Goal: Transaction & Acquisition: Register for event/course

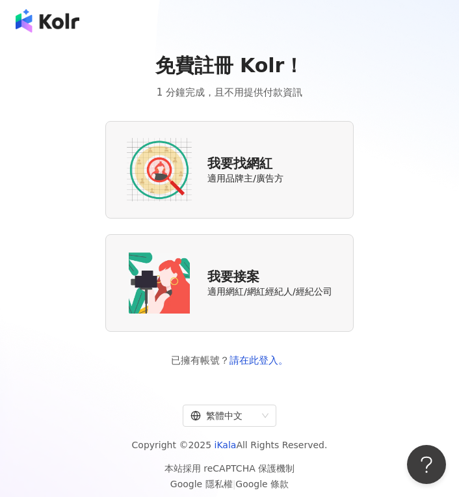
click at [162, 151] on img at bounding box center [159, 169] width 65 height 65
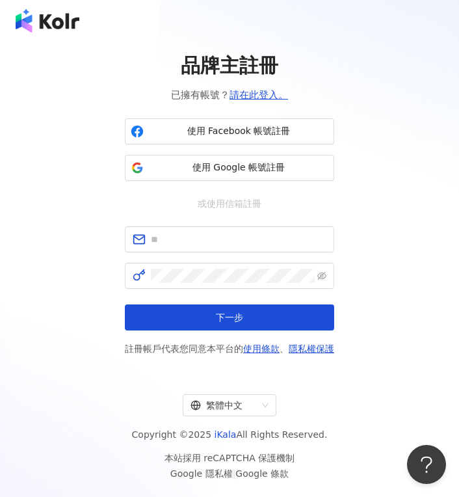
scroll to position [1, 0]
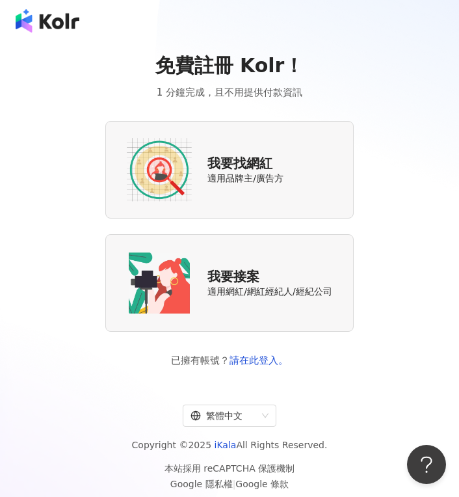
click at [159, 205] on div "我要找網紅 適用品牌主/廣告方" at bounding box center [229, 169] width 248 height 97
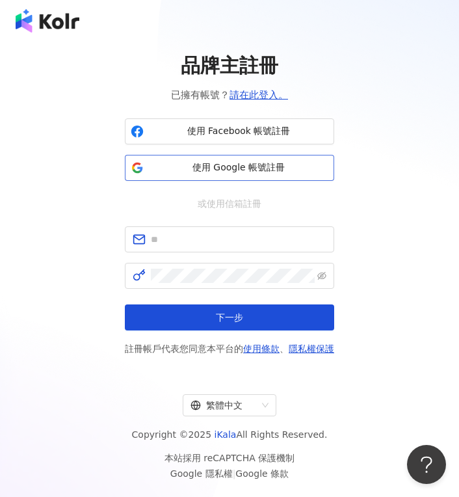
click at [176, 161] on button "使用 Google 帳號註冊" at bounding box center [229, 168] width 209 height 26
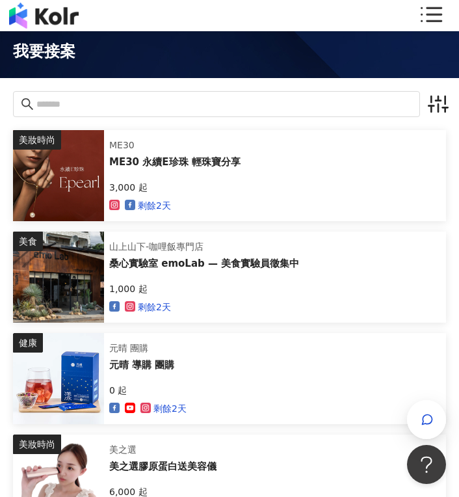
click at [327, 119] on div at bounding box center [229, 104] width 433 height 52
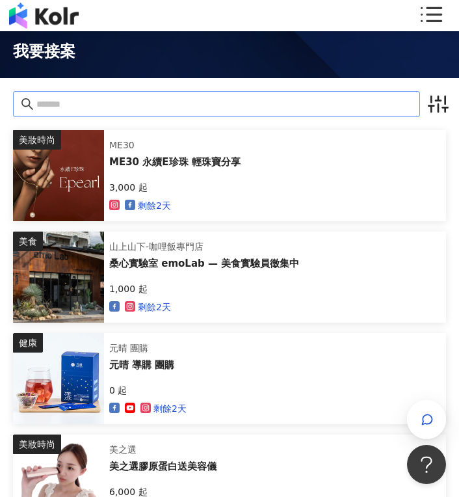
click at [325, 112] on span at bounding box center [216, 104] width 407 height 26
click at [315, 104] on input "text" at bounding box center [224, 104] width 376 height 14
type input "*"
type input "**"
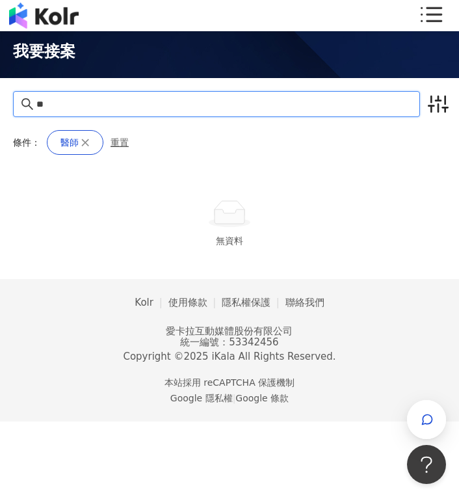
click at [135, 107] on input "**" at bounding box center [224, 104] width 376 height 14
type input "*"
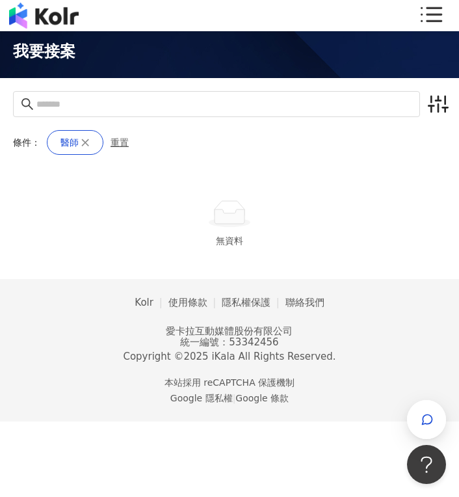
click at [204, 65] on div "我要接案" at bounding box center [229, 52] width 459 height 52
click at [429, 11] on icon at bounding box center [430, 16] width 26 height 26
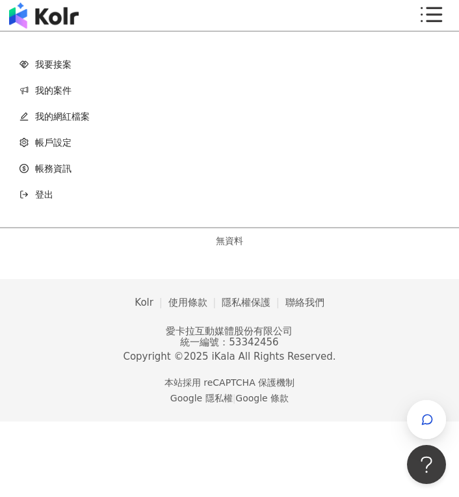
click at [77, 110] on link "我的網紅檔案" at bounding box center [229, 116] width 420 height 26
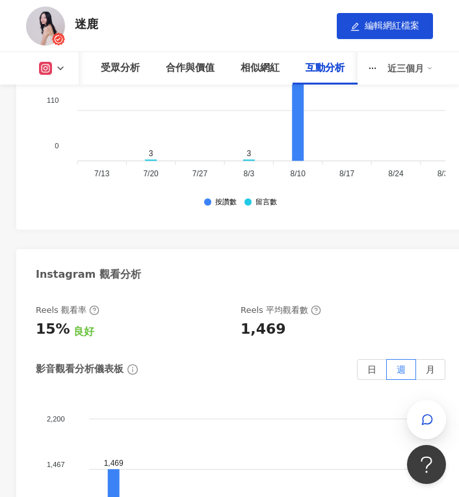
scroll to position [3240, 0]
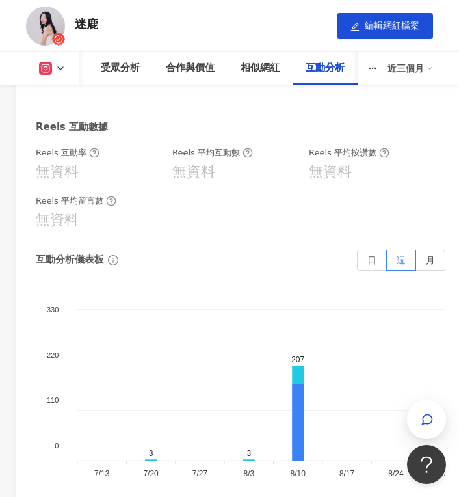
click at [62, 14] on div at bounding box center [45, 25] width 39 height 39
click at [58, 18] on img at bounding box center [45, 25] width 39 height 39
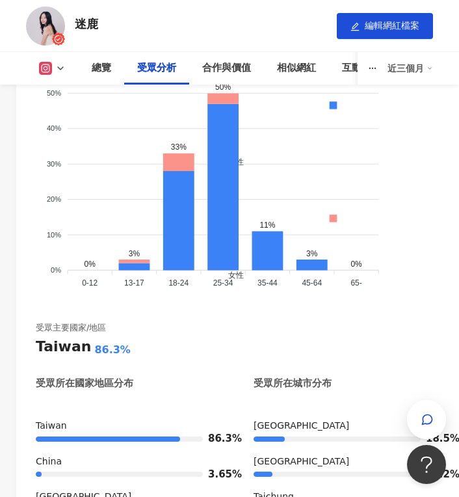
scroll to position [1586, 0]
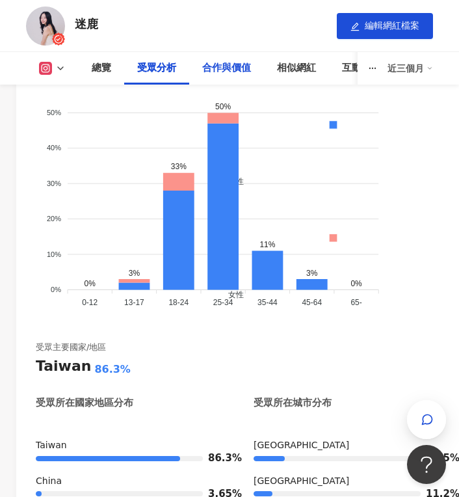
click at [248, 75] on div "合作與價值" at bounding box center [226, 68] width 49 height 16
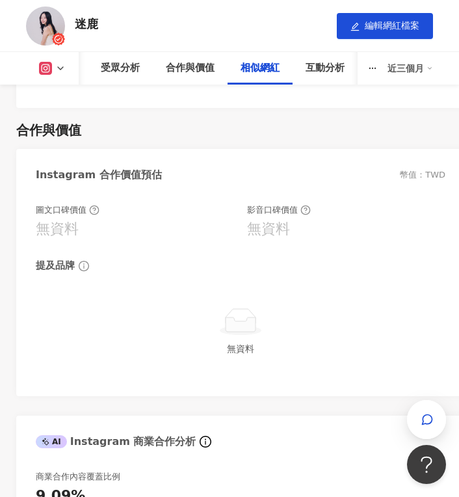
scroll to position [1779, 0]
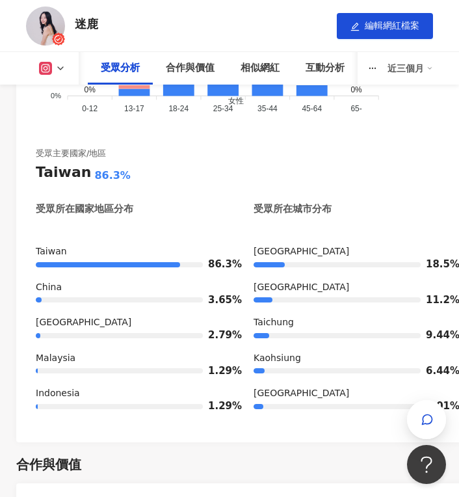
click at [52, 32] on icon at bounding box center [58, 38] width 13 height 13
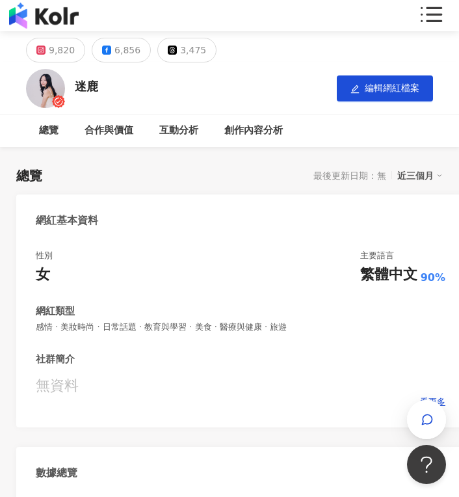
click at [62, 10] on img at bounding box center [44, 16] width 70 height 26
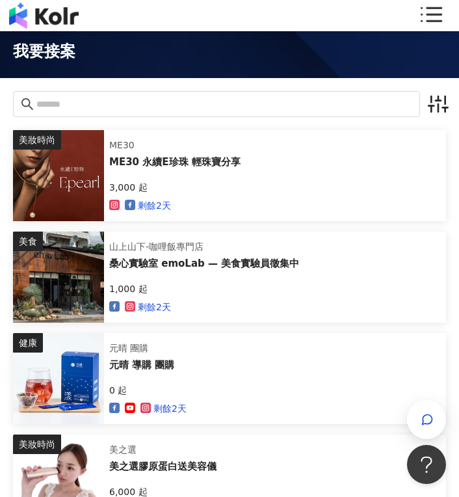
click at [421, 19] on icon at bounding box center [430, 16] width 26 height 26
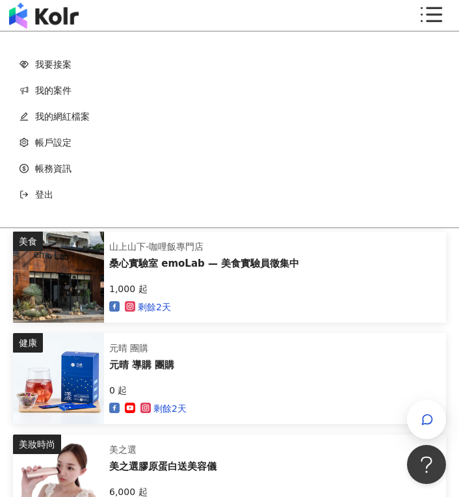
click at [69, 136] on link "帳戶設定" at bounding box center [229, 142] width 420 height 26
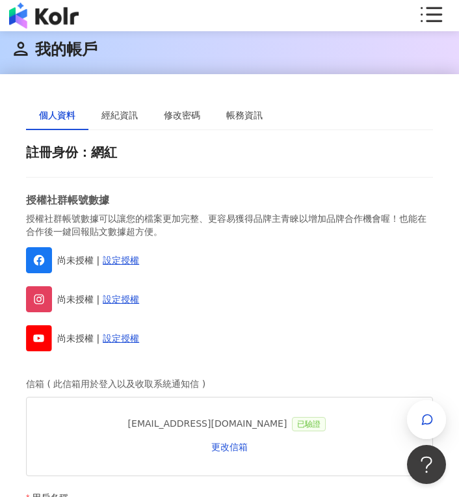
click at [424, 10] on icon at bounding box center [430, 16] width 26 height 26
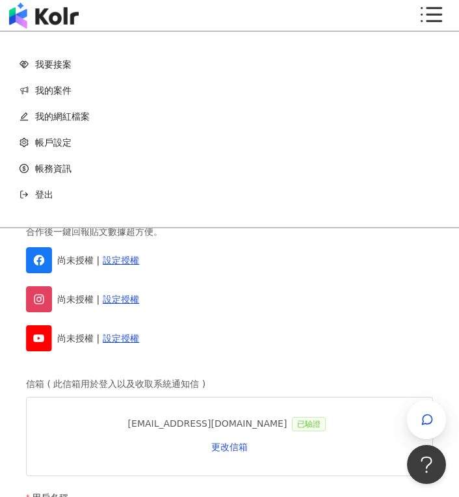
click at [32, 194] on div "登出" at bounding box center [229, 194] width 420 height 26
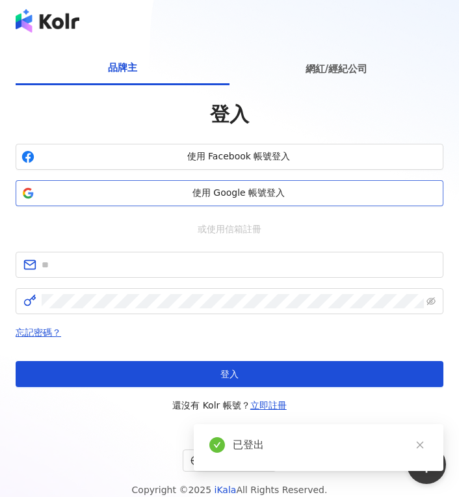
click at [250, 185] on button "使用 Google 帳號登入" at bounding box center [230, 193] width 428 height 26
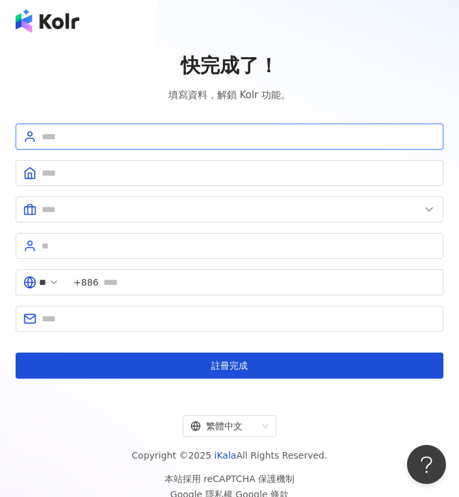
click at [361, 134] on input "text" at bounding box center [239, 136] width 394 height 14
click at [253, 133] on input "text" at bounding box center [239, 136] width 394 height 14
click at [235, 131] on input "text" at bounding box center [239, 136] width 394 height 14
type input "***"
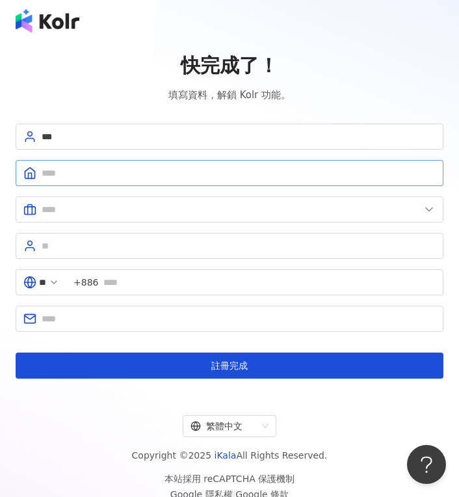
click at [209, 164] on span at bounding box center [230, 173] width 428 height 26
click at [45, 170] on input "****" at bounding box center [239, 173] width 394 height 14
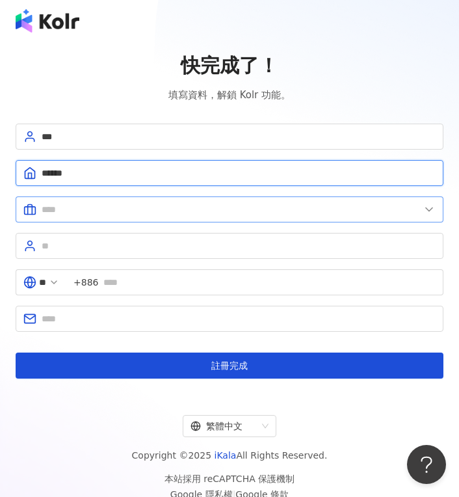
type input "******"
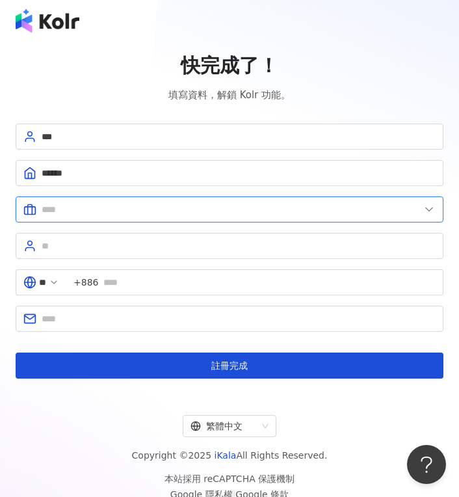
click at [52, 213] on input "text" at bounding box center [231, 209] width 378 height 14
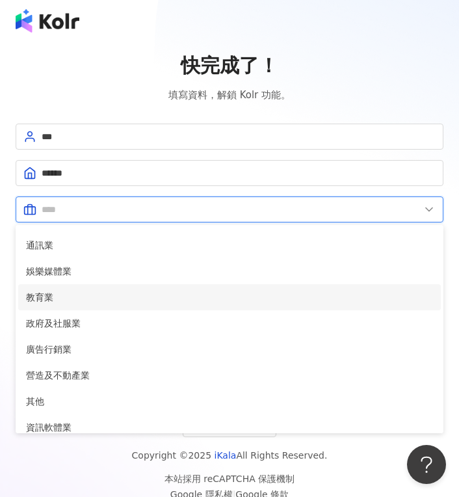
scroll to position [265, 0]
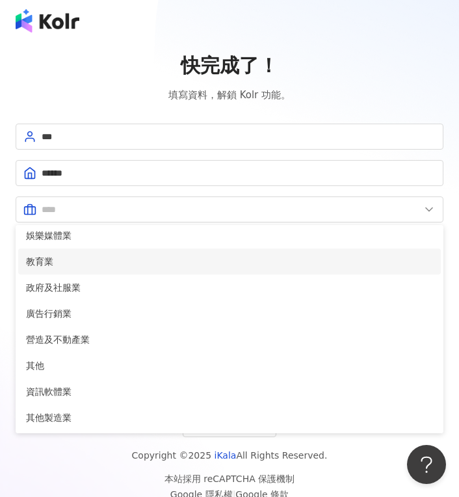
click at [107, 259] on span "教育業" at bounding box center [229, 261] width 407 height 14
type input "***"
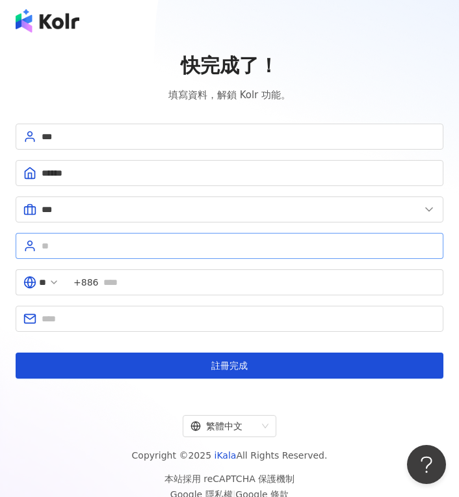
click at [116, 255] on span at bounding box center [230, 246] width 428 height 26
type input "*"
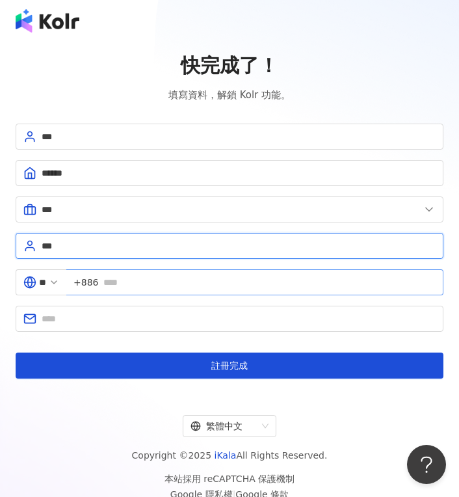
type input "***"
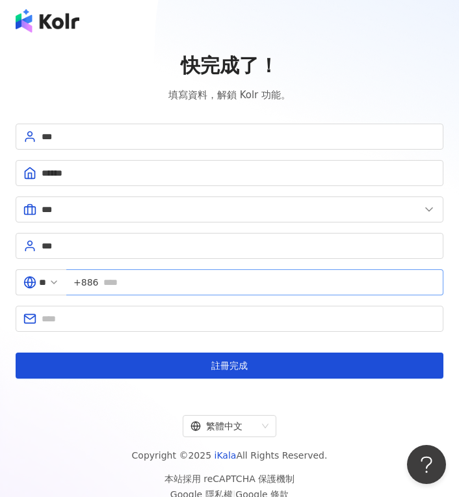
click at [204, 274] on span "+886" at bounding box center [254, 282] width 377 height 26
type input "*"
type input "**********"
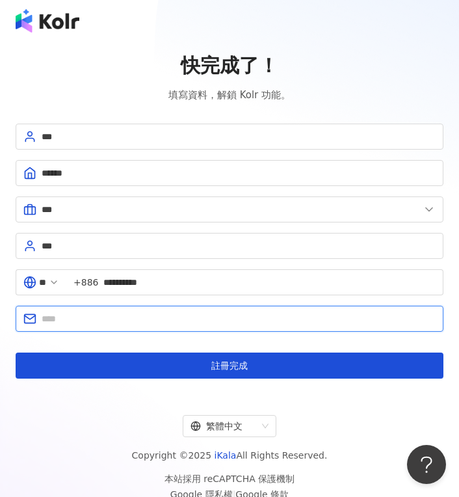
click at [190, 318] on input "text" at bounding box center [239, 318] width 394 height 14
type input "**********"
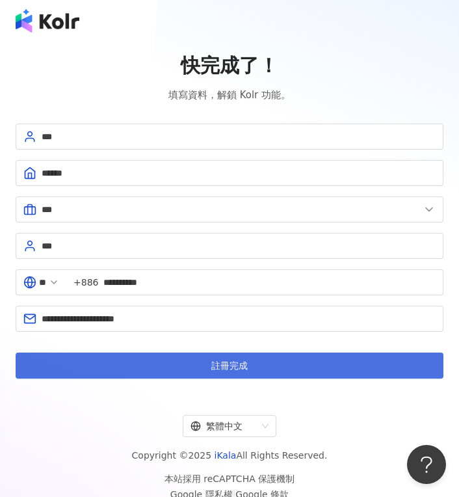
click at [193, 367] on button "註冊完成" at bounding box center [230, 365] width 428 height 26
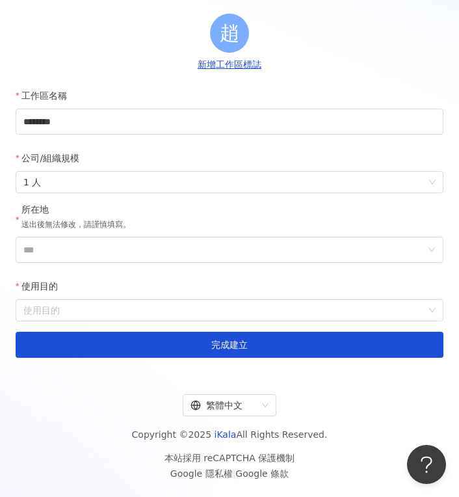
scroll to position [103, 0]
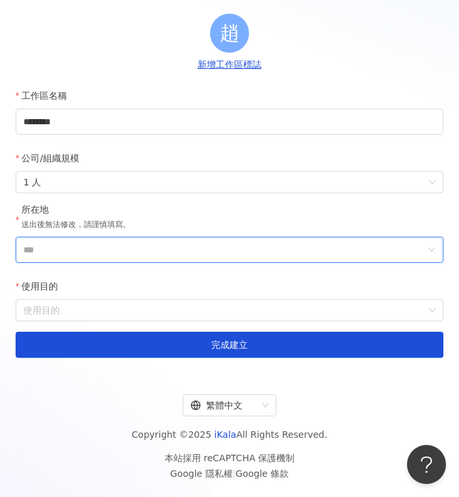
click at [168, 253] on input "***" at bounding box center [224, 249] width 402 height 25
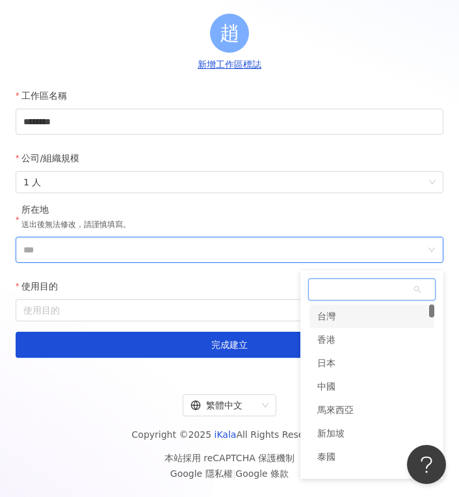
click at [339, 311] on div "台灣" at bounding box center [371, 315] width 125 height 23
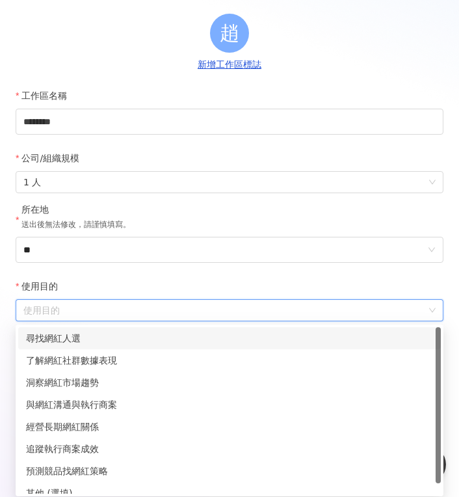
click at [268, 302] on input "使用目的" at bounding box center [229, 310] width 412 height 21
click at [256, 335] on div "尋找網紅人選" at bounding box center [229, 338] width 407 height 14
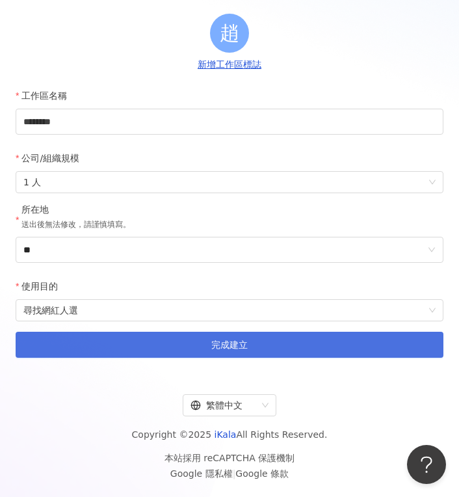
click at [263, 350] on button "完成建立" at bounding box center [230, 344] width 428 height 26
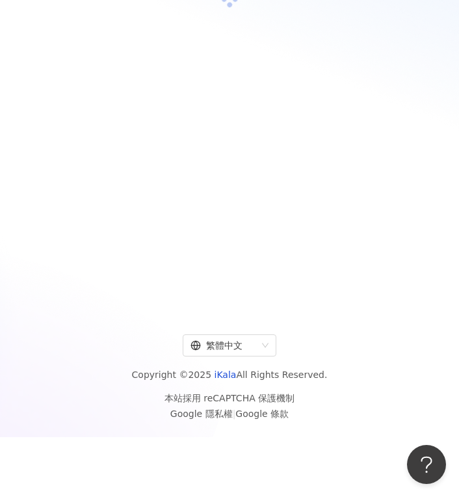
scroll to position [60, 0]
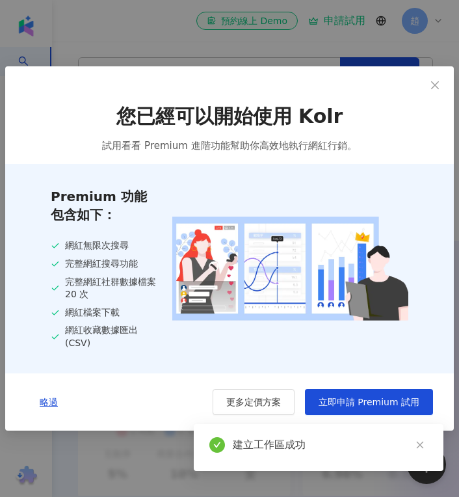
click at [420, 435] on div "建立工作區成功" at bounding box center [319, 447] width 250 height 47
click at [420, 438] on link at bounding box center [419, 445] width 16 height 16
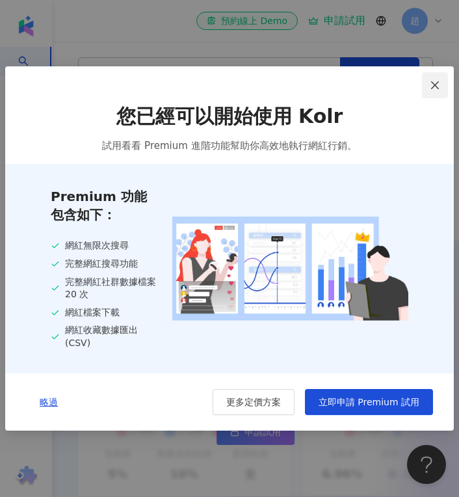
click at [436, 92] on button "Close" at bounding box center [435, 85] width 26 height 26
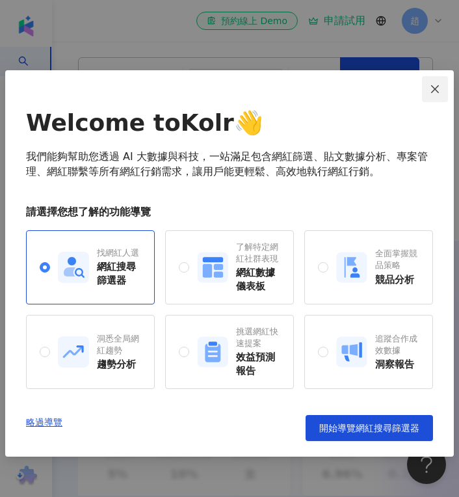
click at [439, 86] on icon "close" at bounding box center [435, 89] width 10 height 10
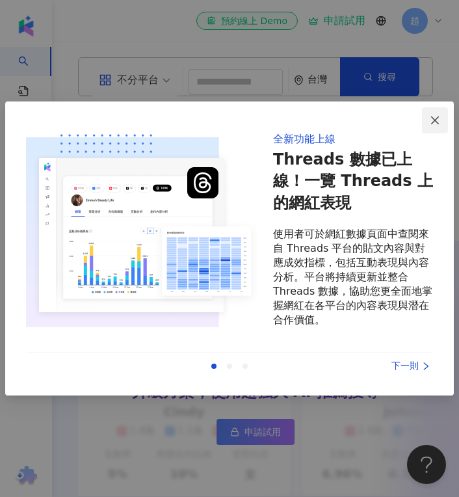
click at [432, 115] on icon "close" at bounding box center [435, 120] width 10 height 10
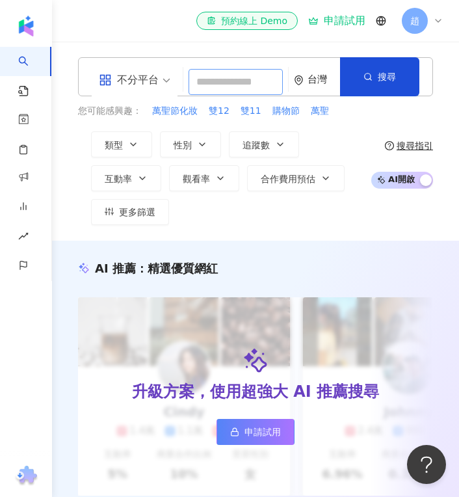
click at [257, 78] on input "search" at bounding box center [235, 82] width 94 height 26
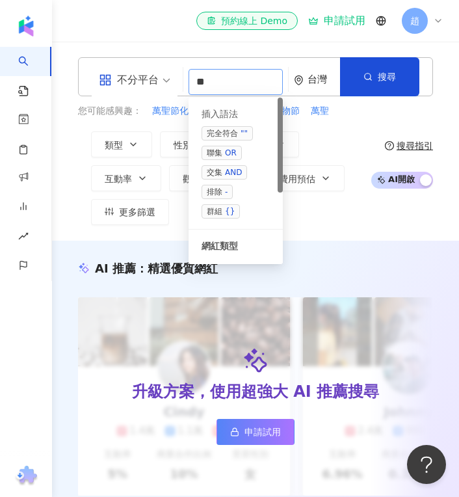
click at [137, 91] on span at bounding box center [134, 80] width 71 height 38
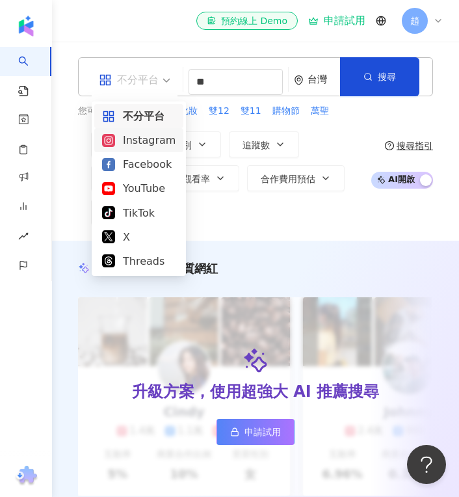
click at [145, 129] on div "Instagram" at bounding box center [138, 140] width 89 height 24
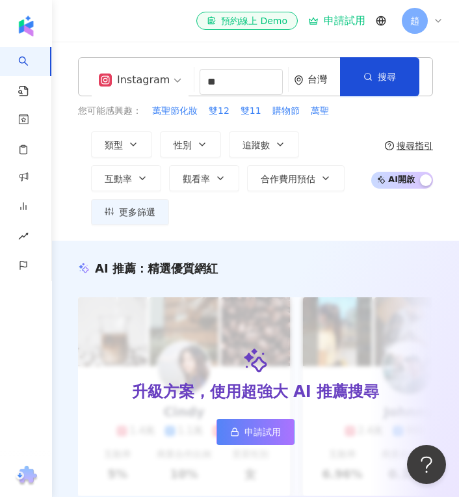
click at [161, 85] on div "Instagram" at bounding box center [134, 80] width 71 height 21
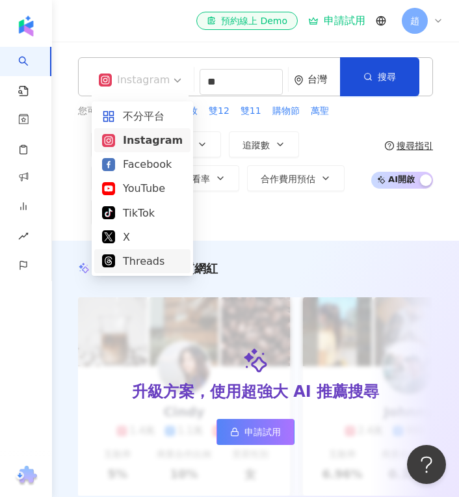
click at [148, 253] on div "Threads" at bounding box center [142, 261] width 81 height 16
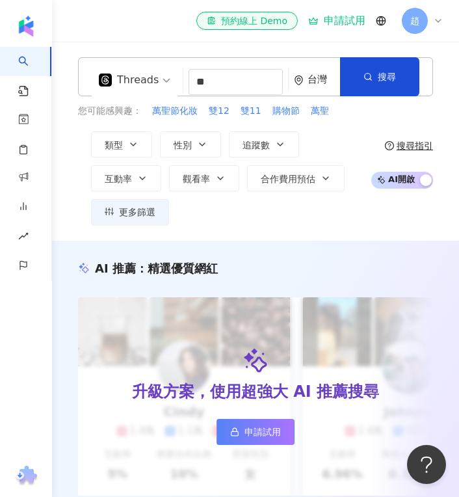
click at [161, 79] on span "Threads" at bounding box center [134, 80] width 71 height 21
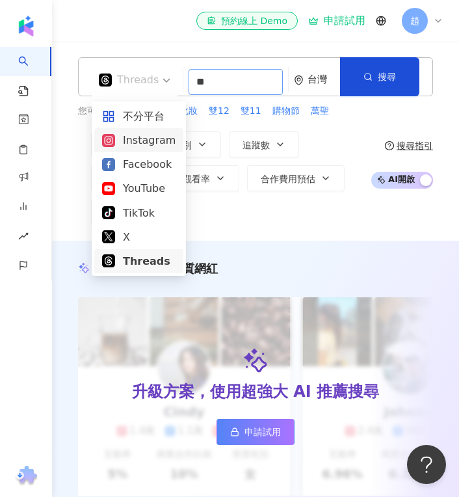
click at [239, 89] on input "*" at bounding box center [235, 82] width 94 height 26
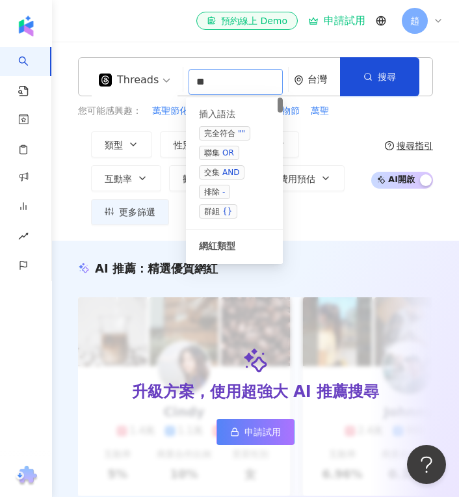
type input "*"
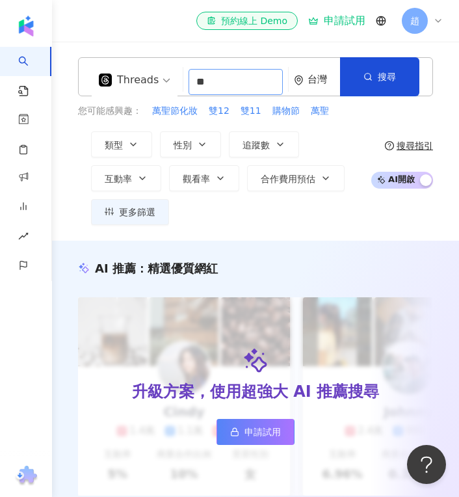
type input "*"
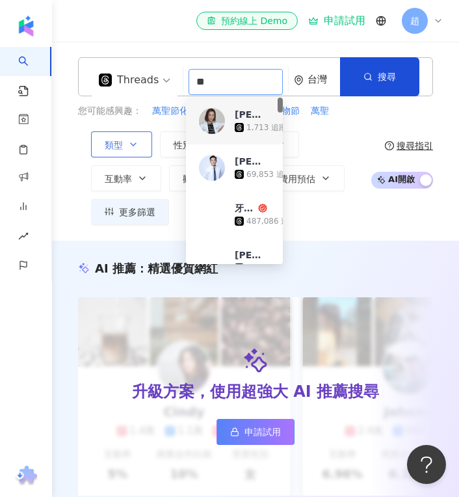
type input "**"
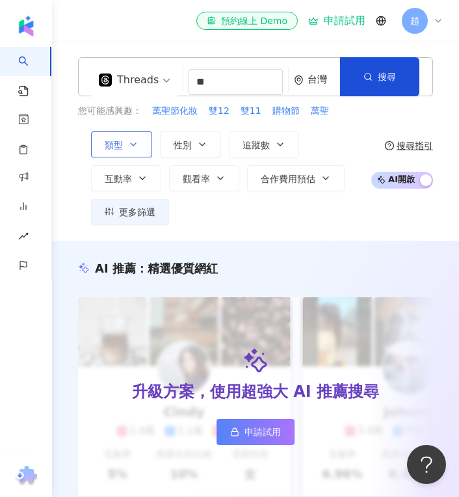
click at [129, 153] on button "類型" at bounding box center [121, 144] width 61 height 26
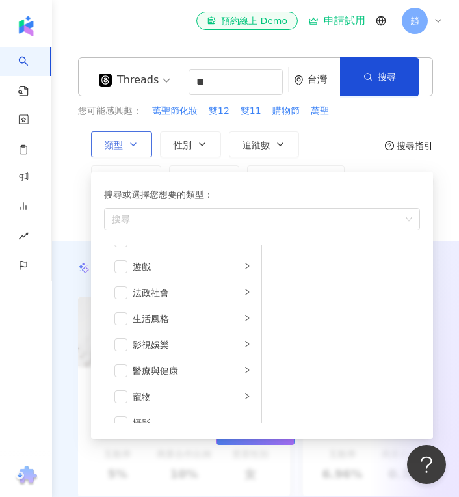
scroll to position [306, 0]
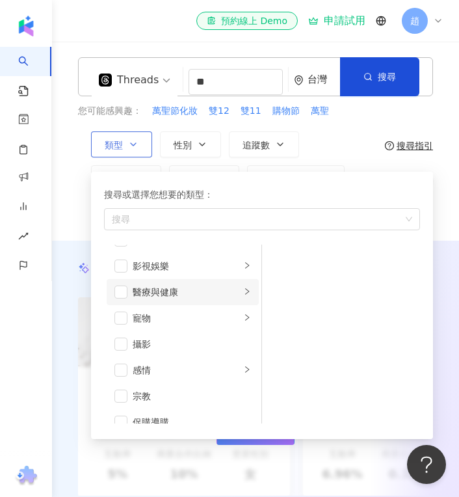
click at [186, 292] on div "醫療與健康" at bounding box center [187, 292] width 108 height 14
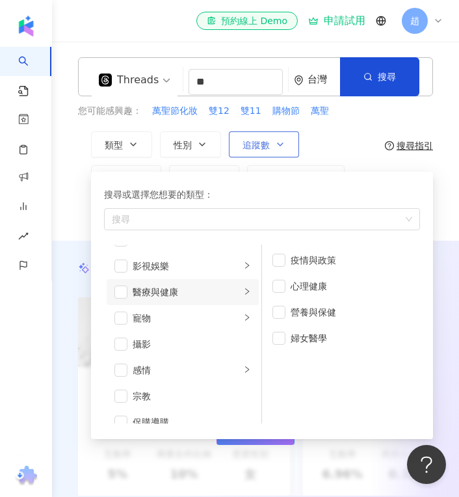
click at [277, 147] on icon "button" at bounding box center [280, 144] width 10 height 10
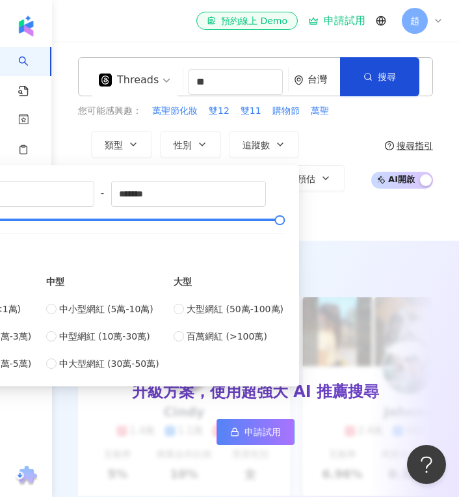
click at [309, 136] on div "類型 性別 追蹤數 互動率 觀看率 合作費用預估 更多篩選 * - ******* 不限 小型 奈米網紅 (<1萬) 微型網紅 (1萬-3萬) 小型網紅 (3…" at bounding box center [221, 178] width 286 height 94
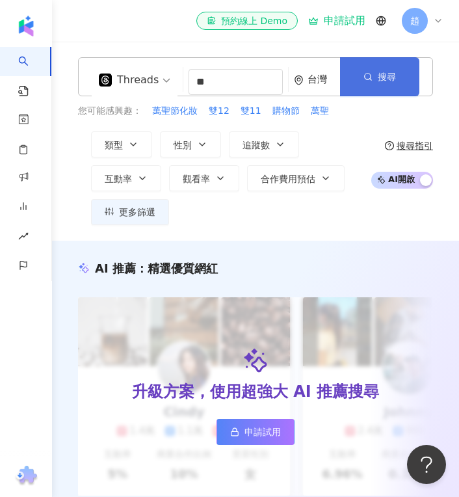
click at [372, 84] on button "搜尋" at bounding box center [379, 76] width 79 height 39
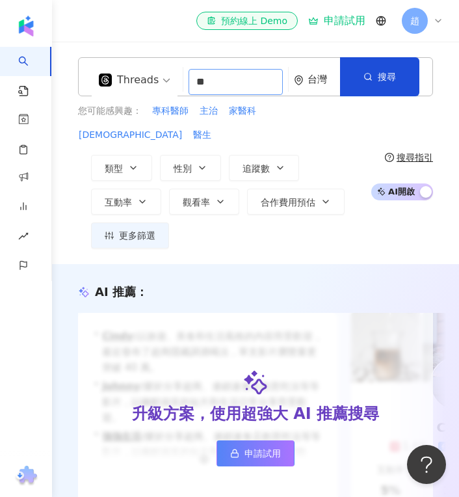
click at [215, 86] on input "**" at bounding box center [235, 82] width 94 height 26
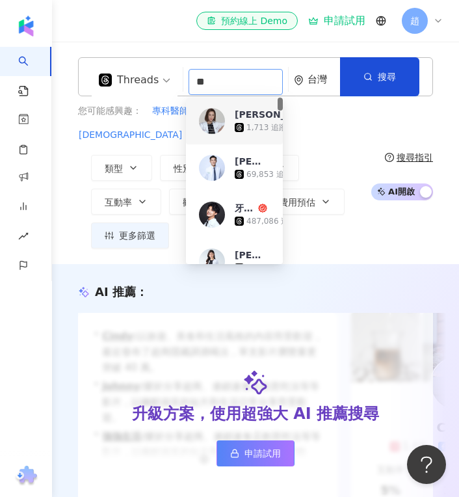
click at [242, 128] on icon at bounding box center [239, 127] width 9 height 9
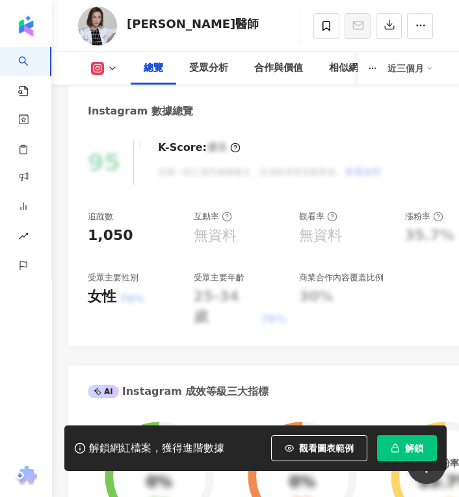
scroll to position [523, 0]
